Goal: Complete application form

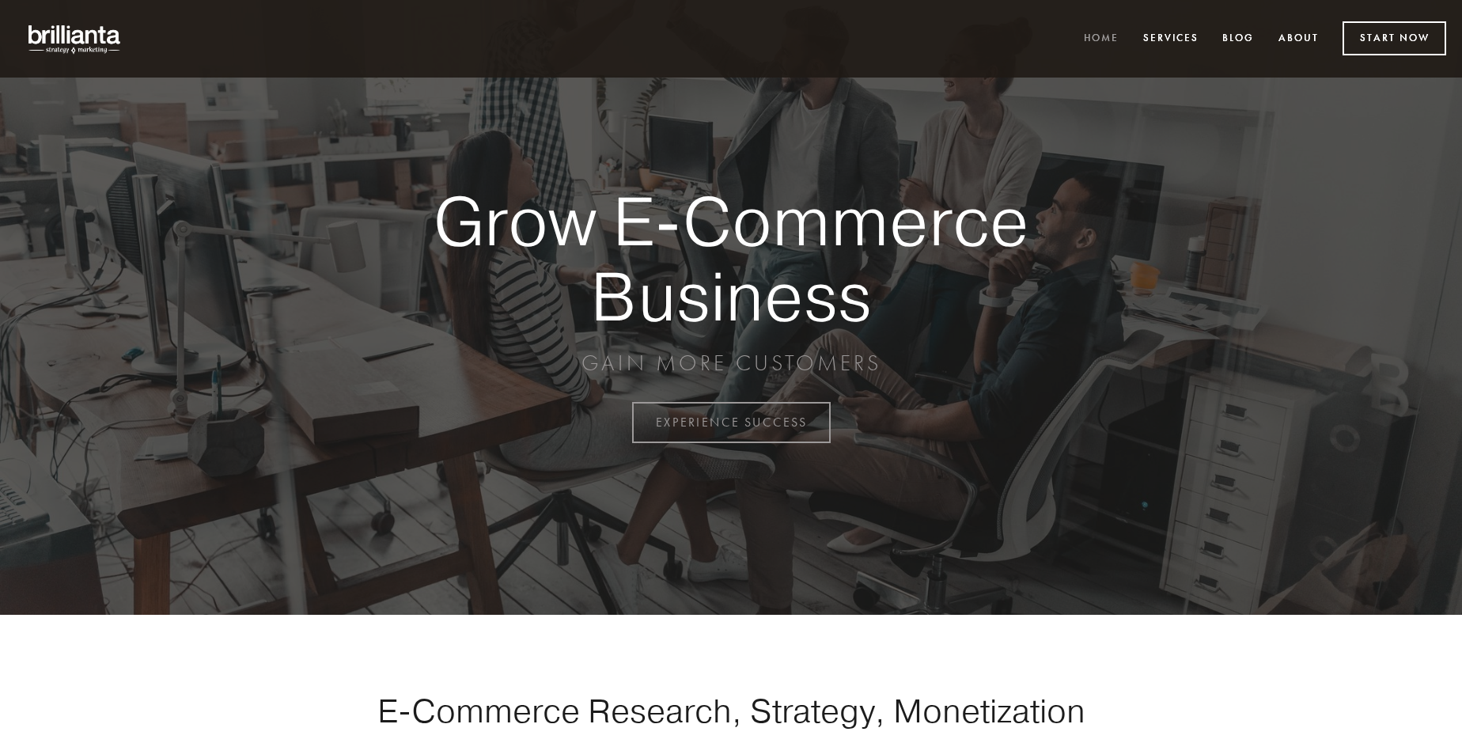
scroll to position [4146, 0]
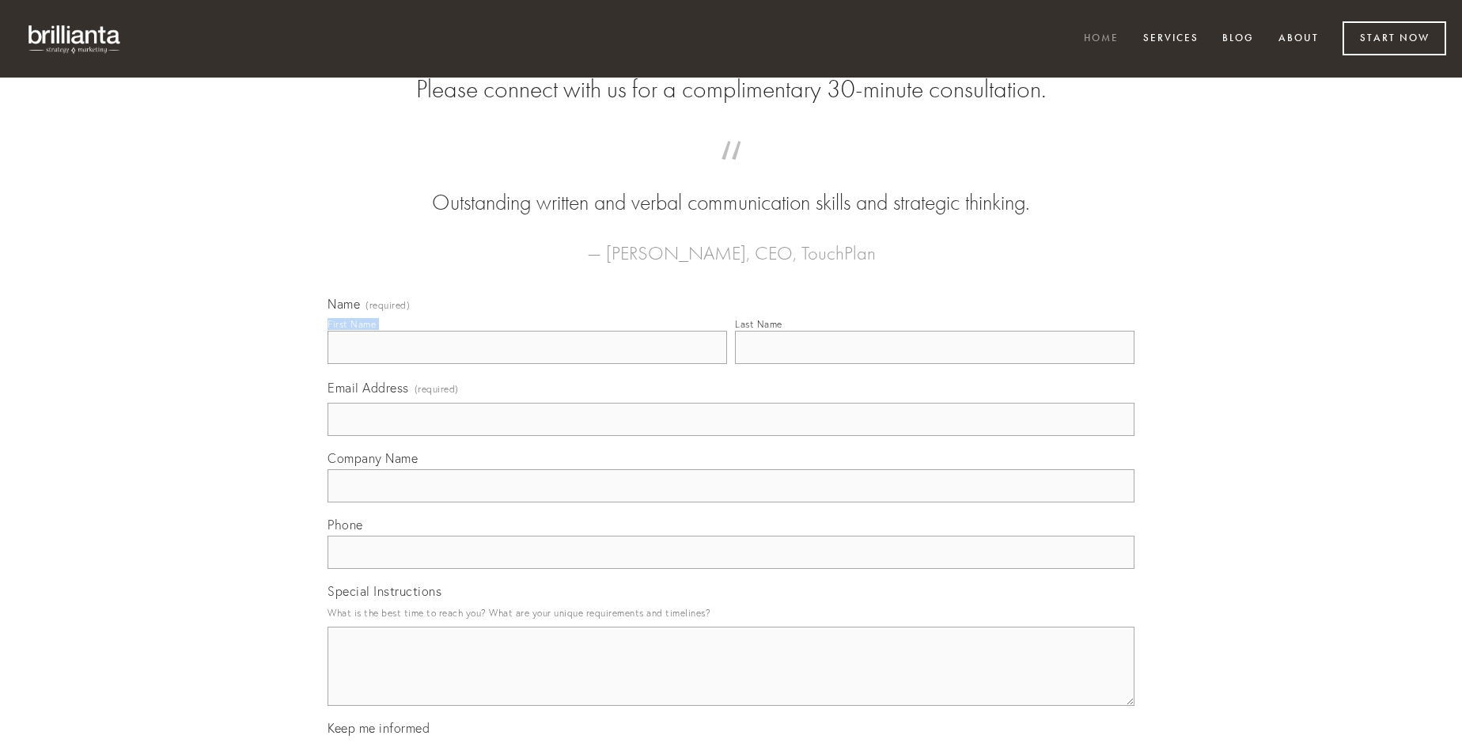
type input "[PERSON_NAME]"
click at [934, 364] on input "Last Name" at bounding box center [934, 347] width 399 height 33
type input "[PERSON_NAME]"
click at [731, 436] on input "Email Address (required)" at bounding box center [730, 419] width 807 height 33
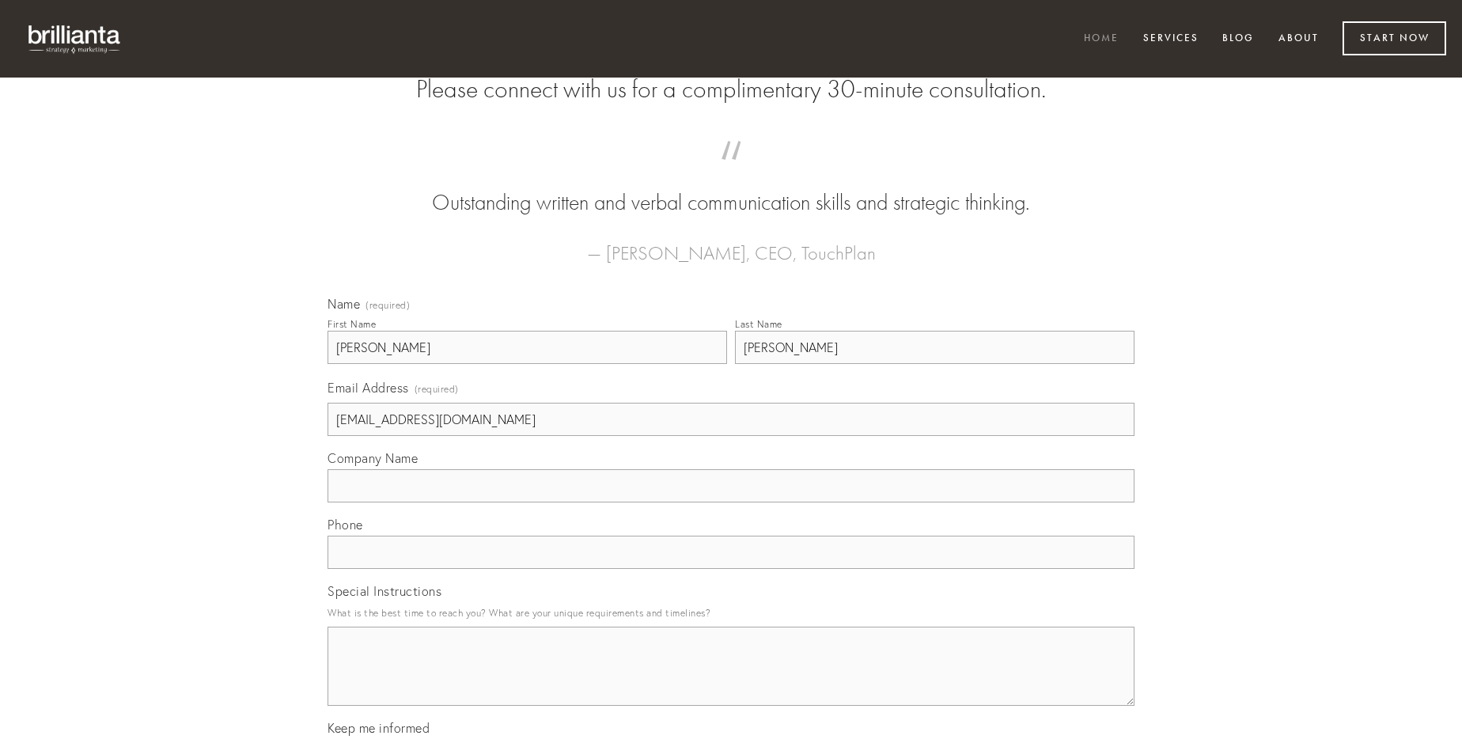
type input "[EMAIL_ADDRESS][DOMAIN_NAME]"
click at [731, 502] on input "Company Name" at bounding box center [730, 485] width 807 height 33
type input "magni"
click at [731, 569] on input "text" at bounding box center [730, 551] width 807 height 33
click at [731, 680] on textarea "Special Instructions" at bounding box center [730, 665] width 807 height 79
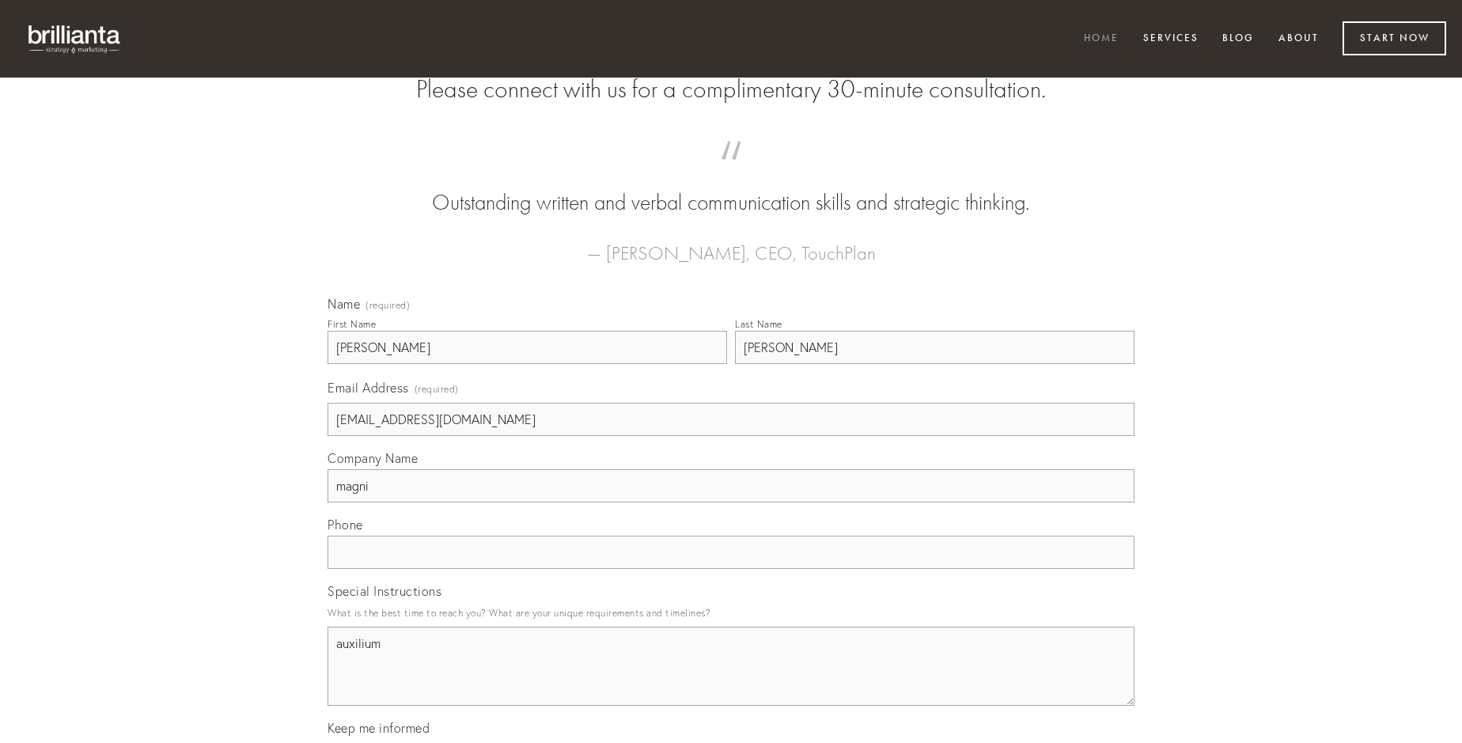
type textarea "auxilium"
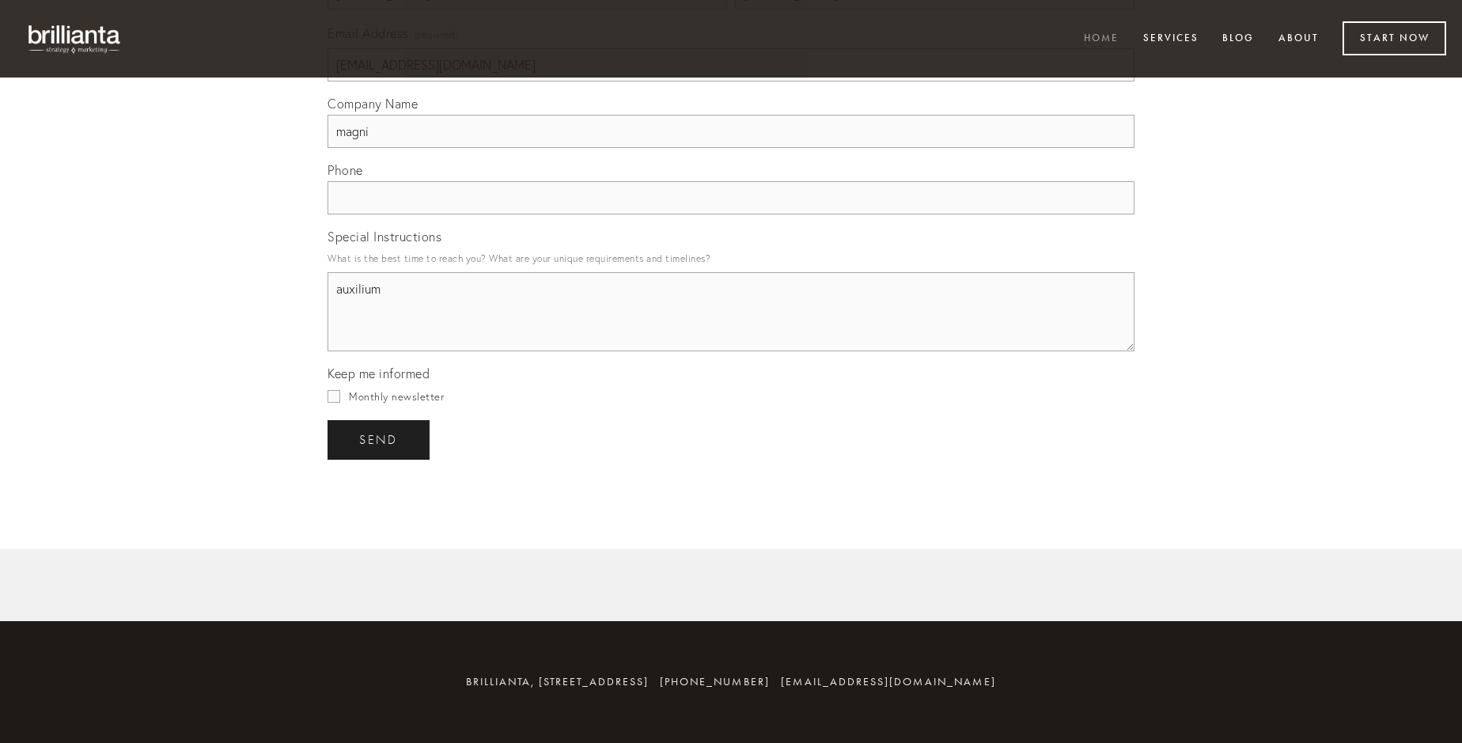
click at [380, 439] on span "send" at bounding box center [378, 440] width 39 height 14
